Goal: Check status

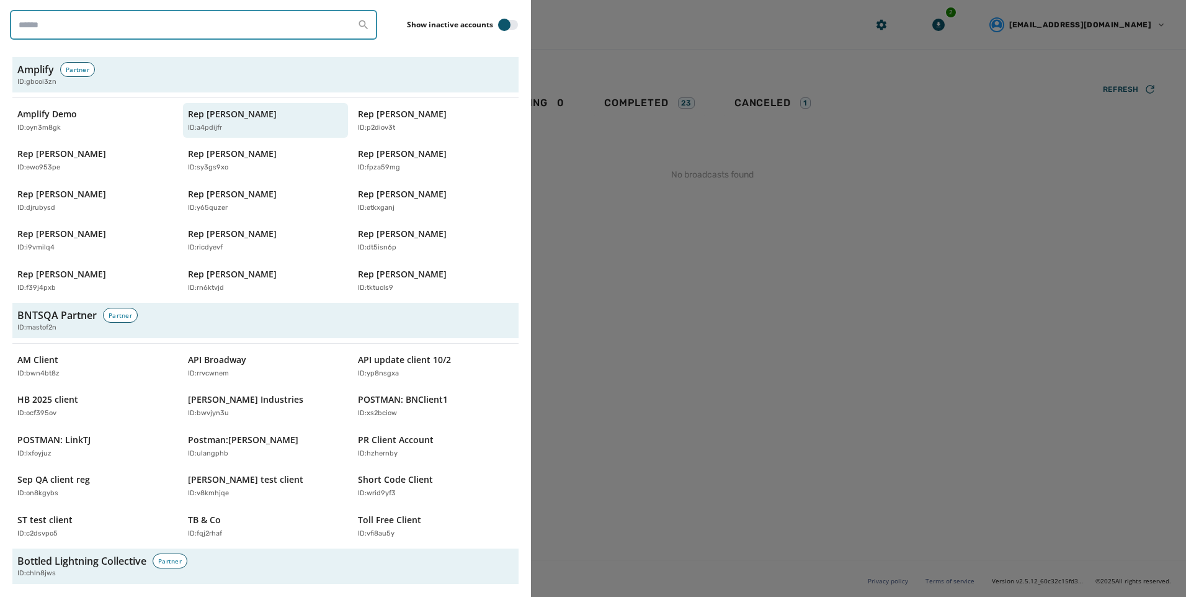
click at [277, 33] on input "search" at bounding box center [193, 25] width 367 height 30
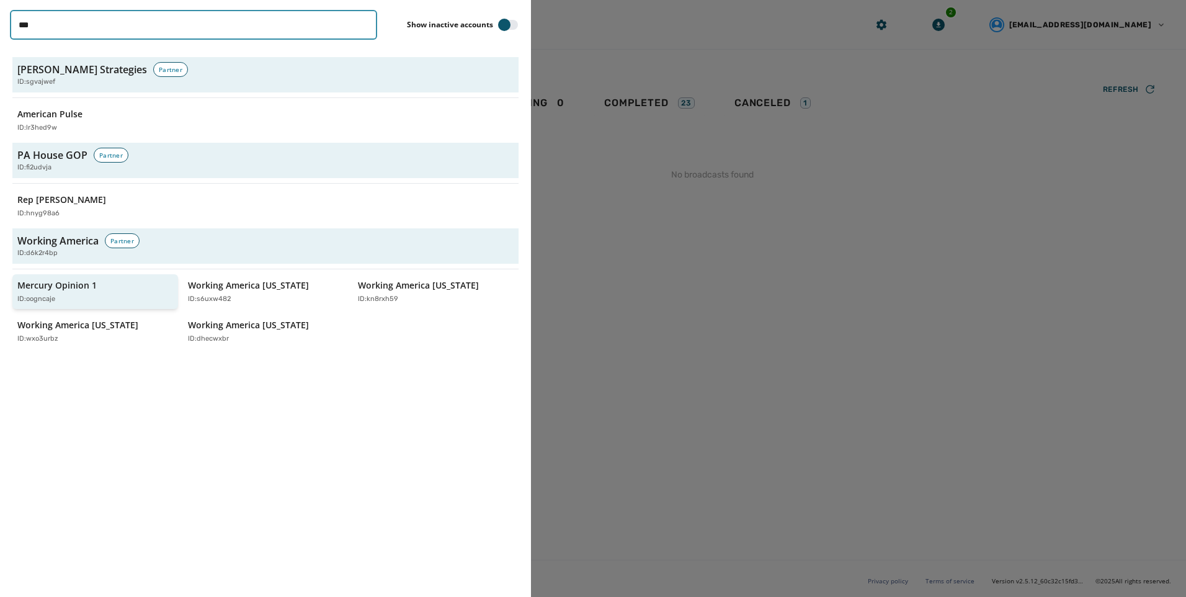
type input "***"
click at [83, 282] on p "Mercury Opinion 1" at bounding box center [56, 285] width 79 height 12
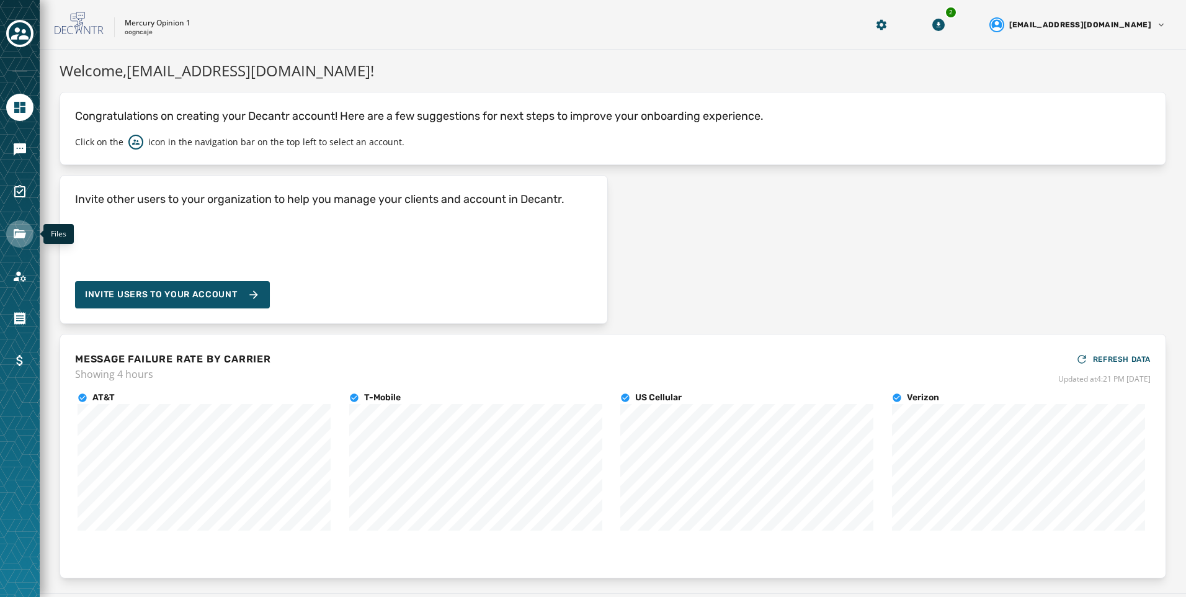
click at [16, 224] on link "Navigate to Files" at bounding box center [19, 233] width 27 height 27
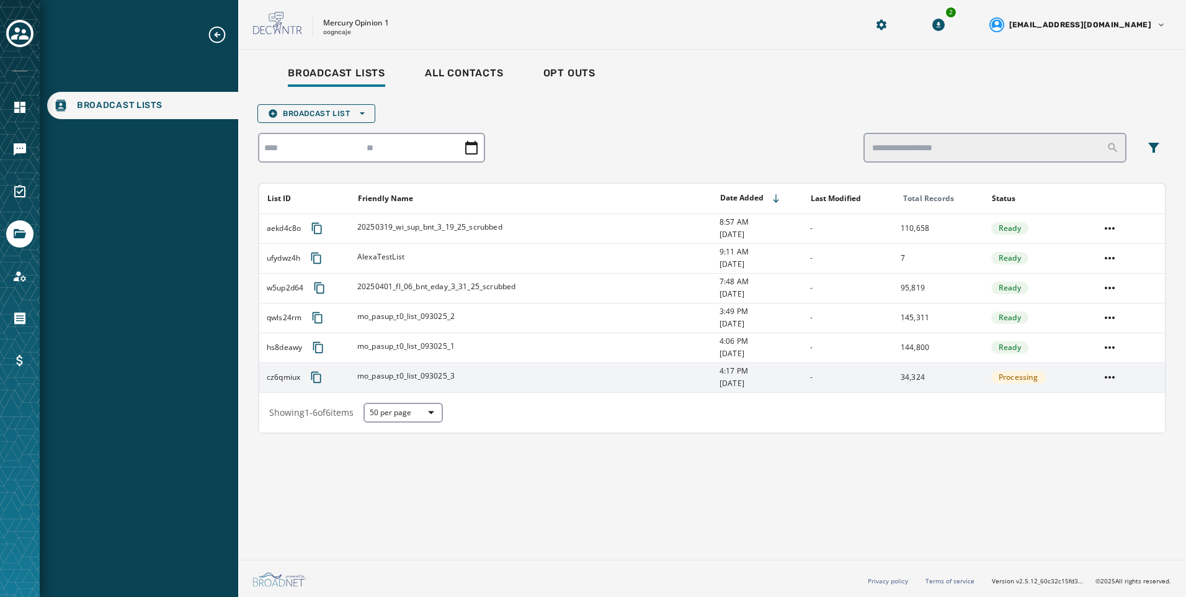
click at [1028, 375] on span "Processing" at bounding box center [1019, 377] width 40 height 10
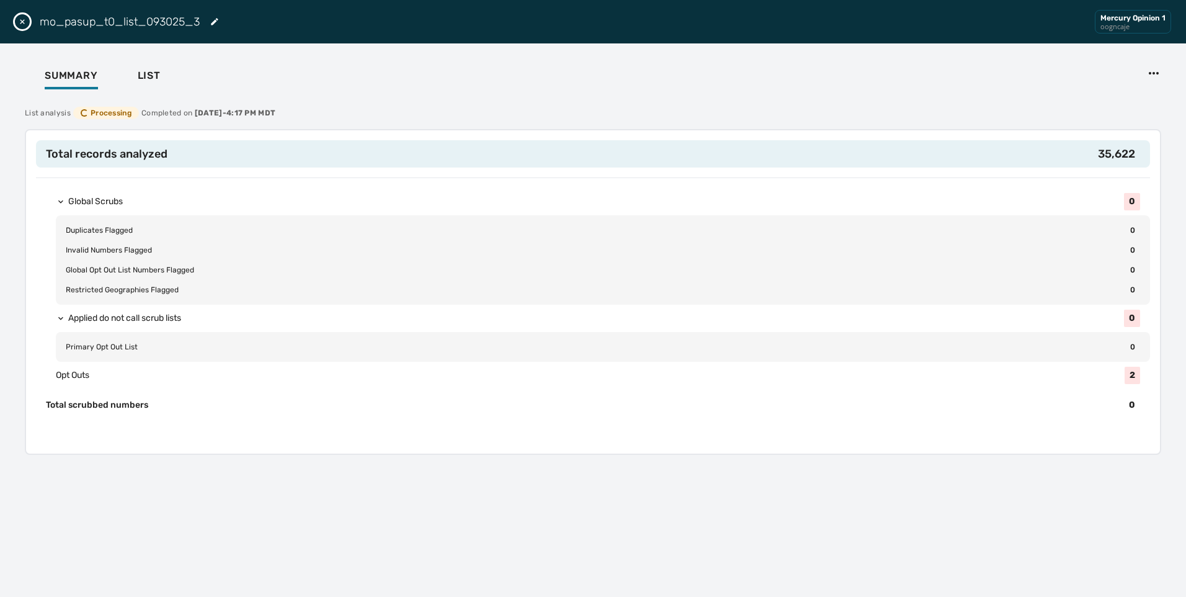
click at [20, 22] on icon "Close drawer" at bounding box center [22, 22] width 10 height 10
